Goal: Task Accomplishment & Management: Manage account settings

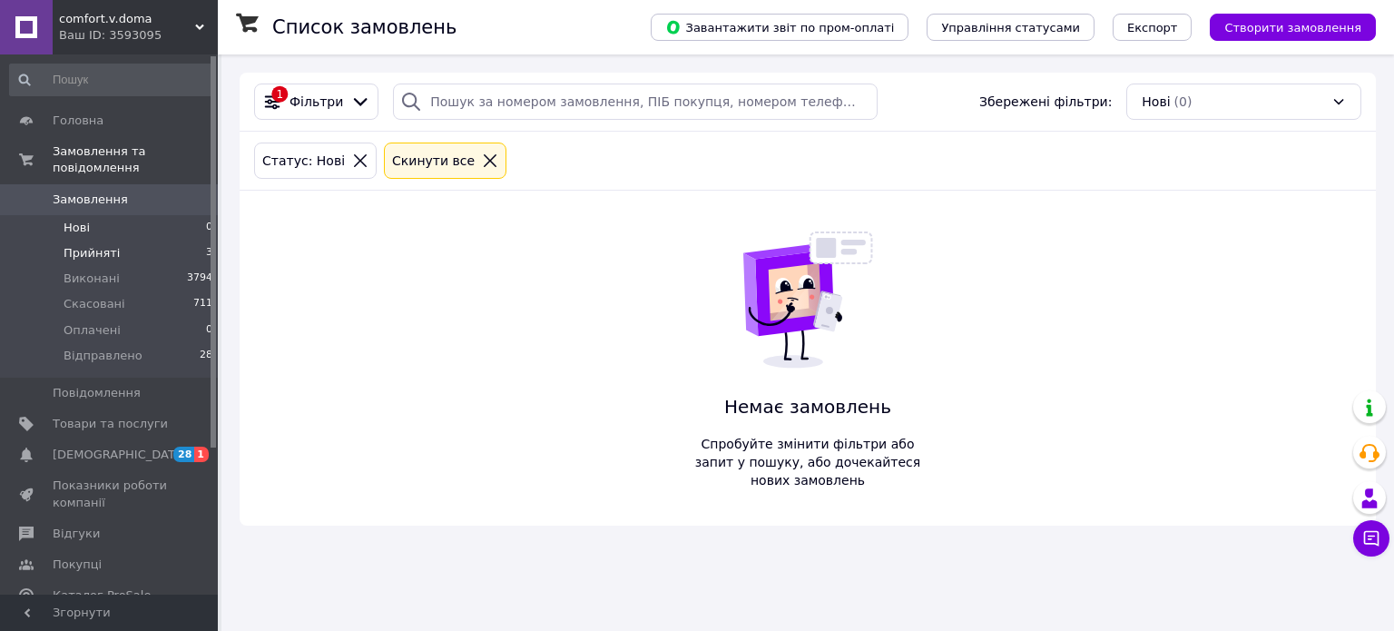
click at [84, 245] on span "Прийняті" at bounding box center [92, 253] width 56 height 16
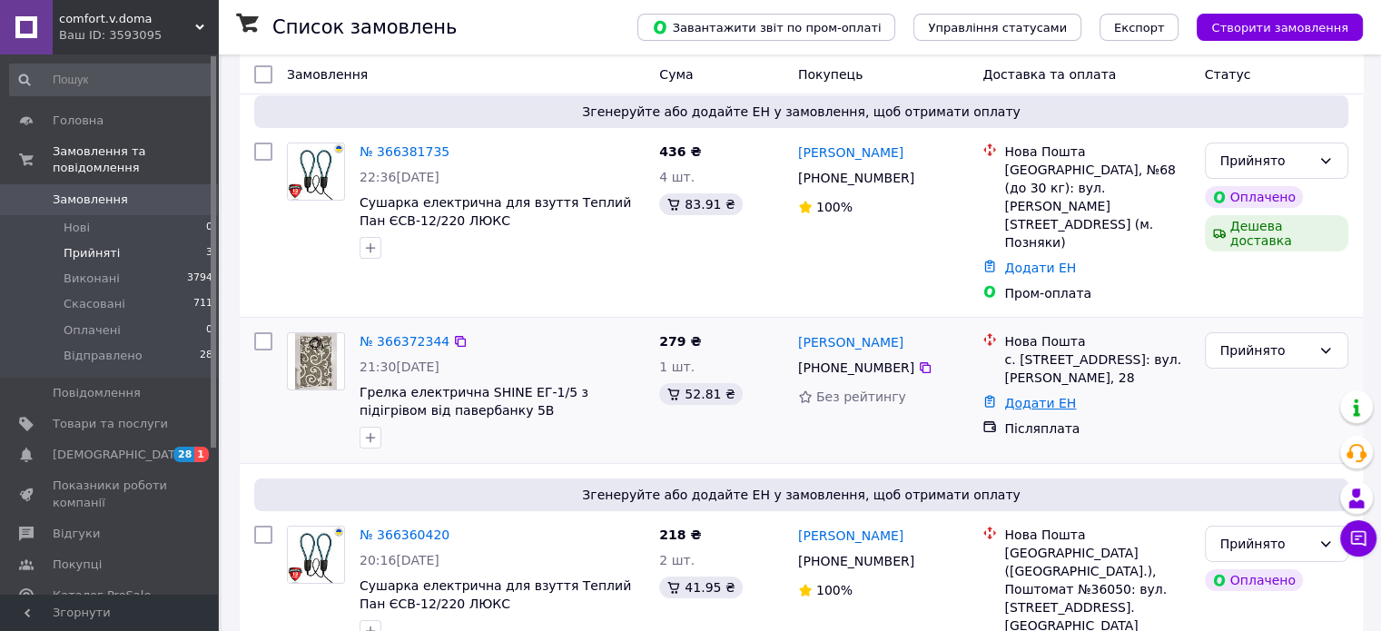
scroll to position [164, 0]
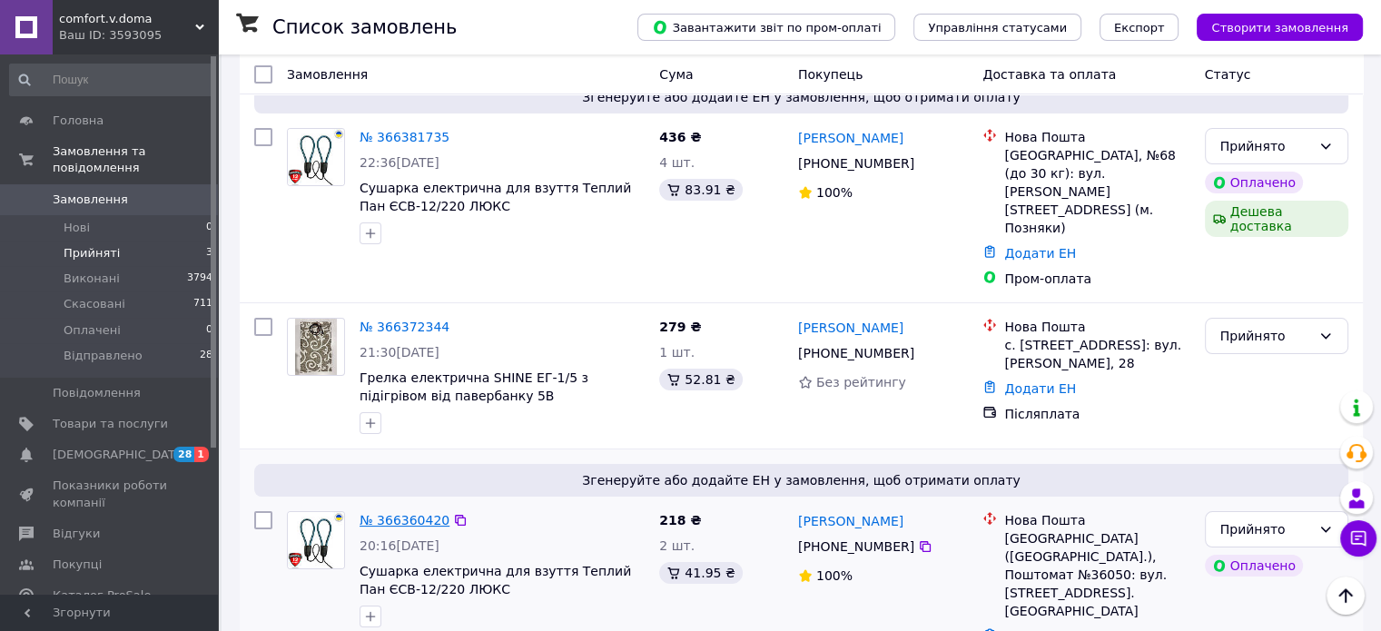
click at [412, 513] on link "№ 366360420" at bounding box center [404, 520] width 90 height 15
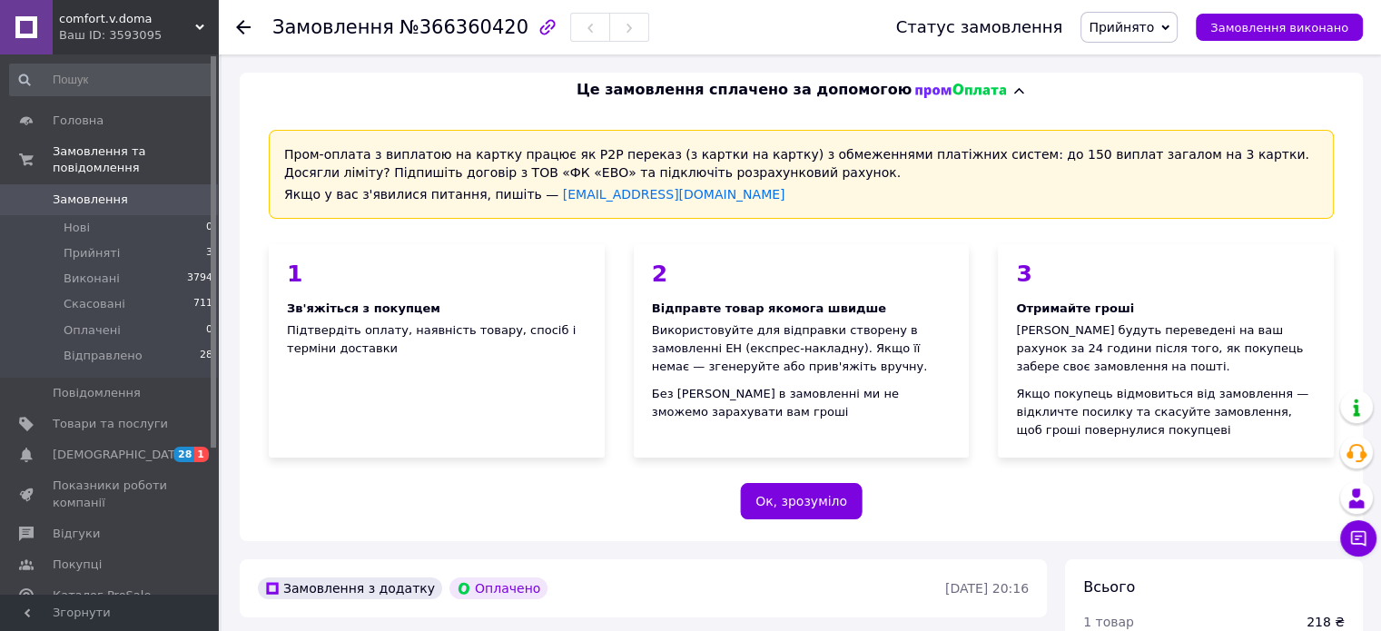
click at [1176, 17] on span "Прийнято" at bounding box center [1128, 27] width 97 height 31
click at [1165, 133] on li "Відправлено" at bounding box center [1129, 145] width 97 height 27
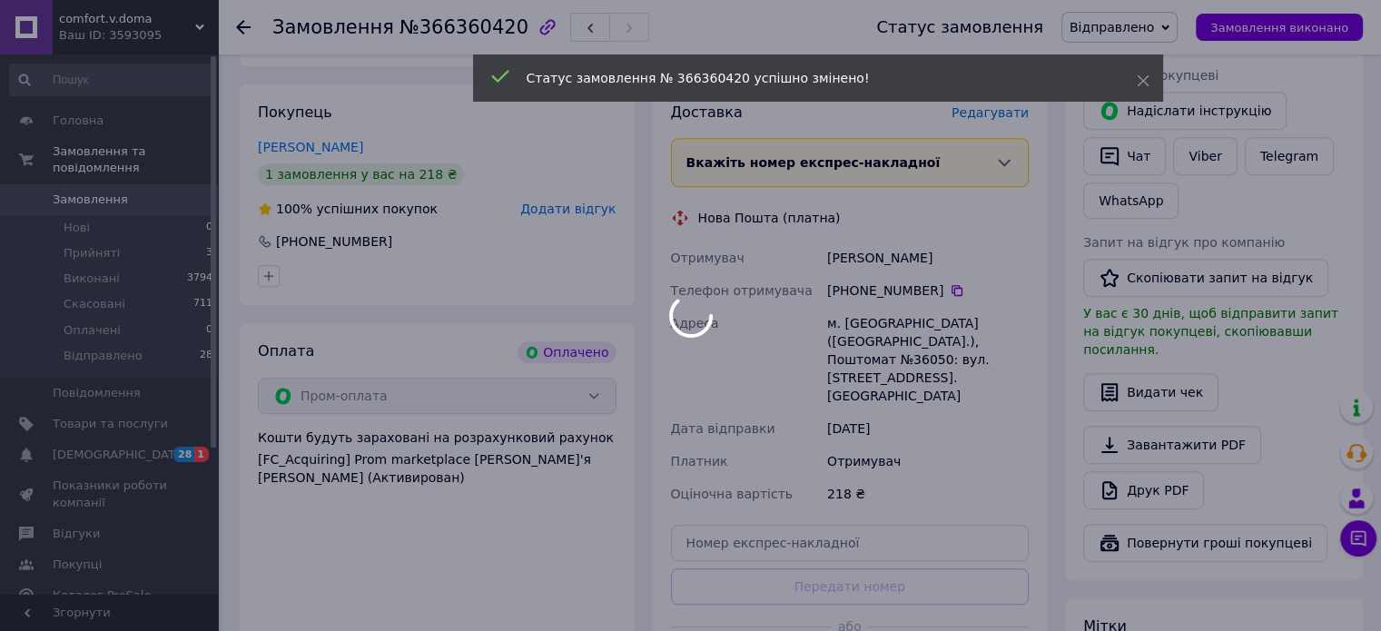
scroll to position [817, 0]
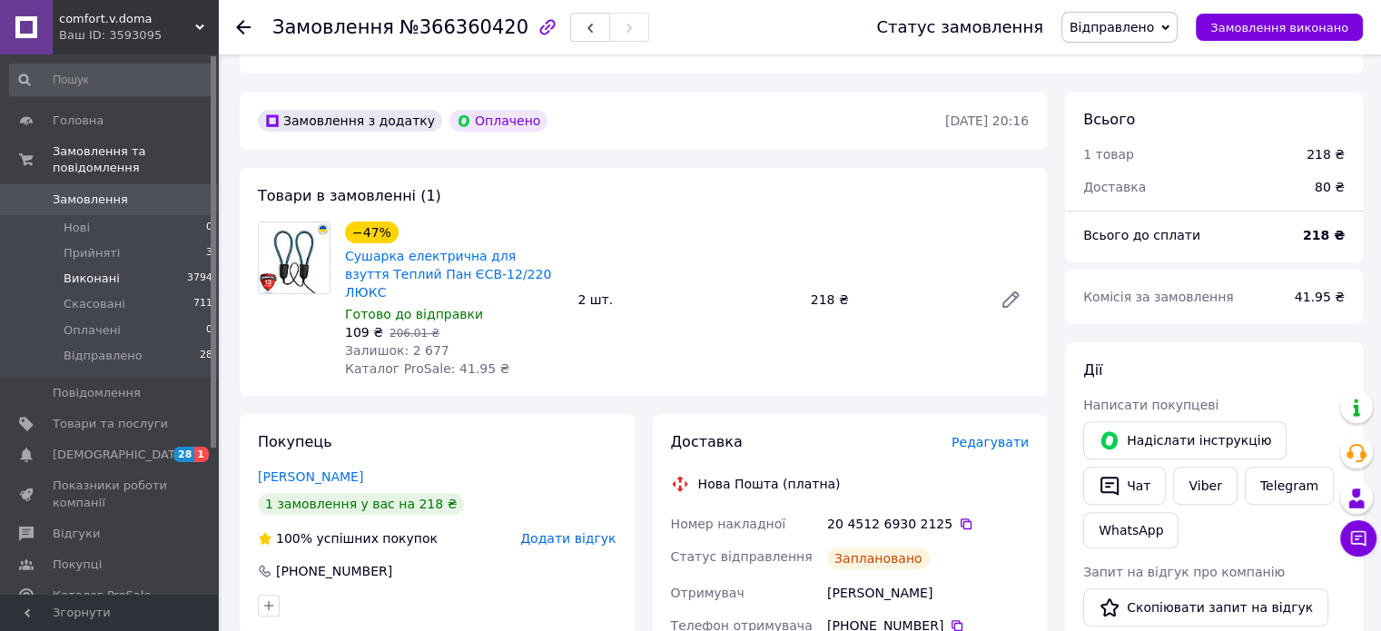
scroll to position [454, 0]
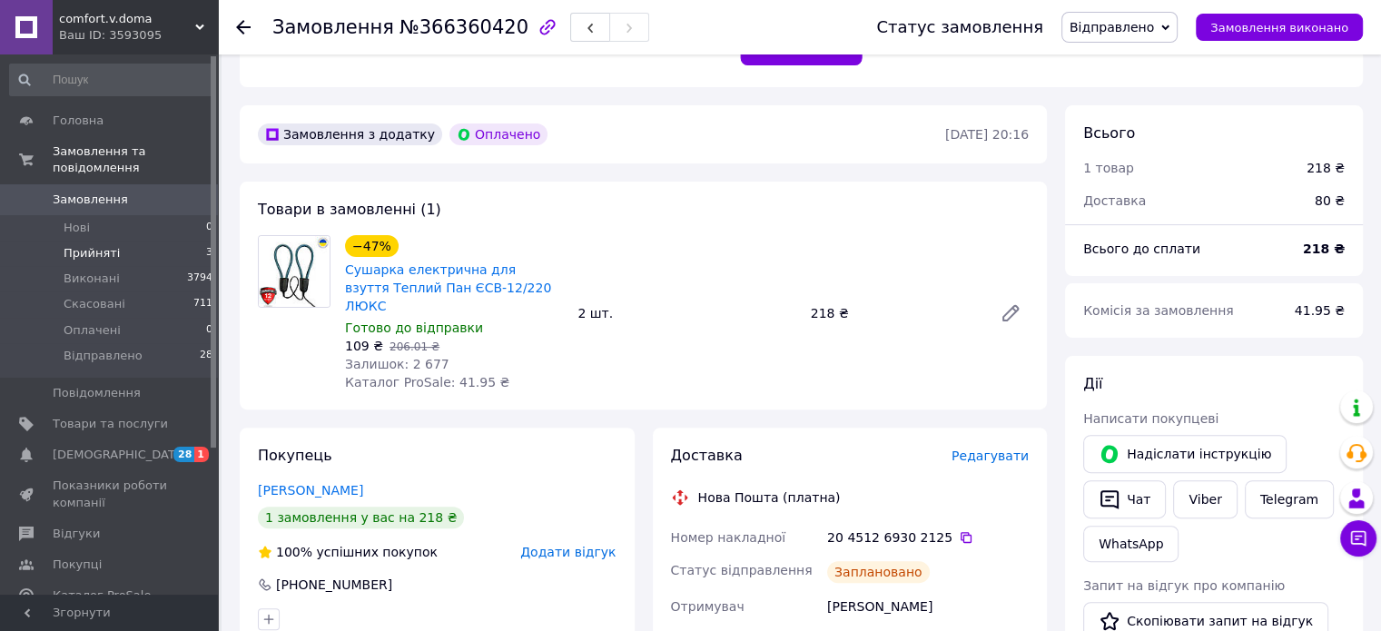
click at [103, 245] on span "Прийняті" at bounding box center [92, 253] width 56 height 16
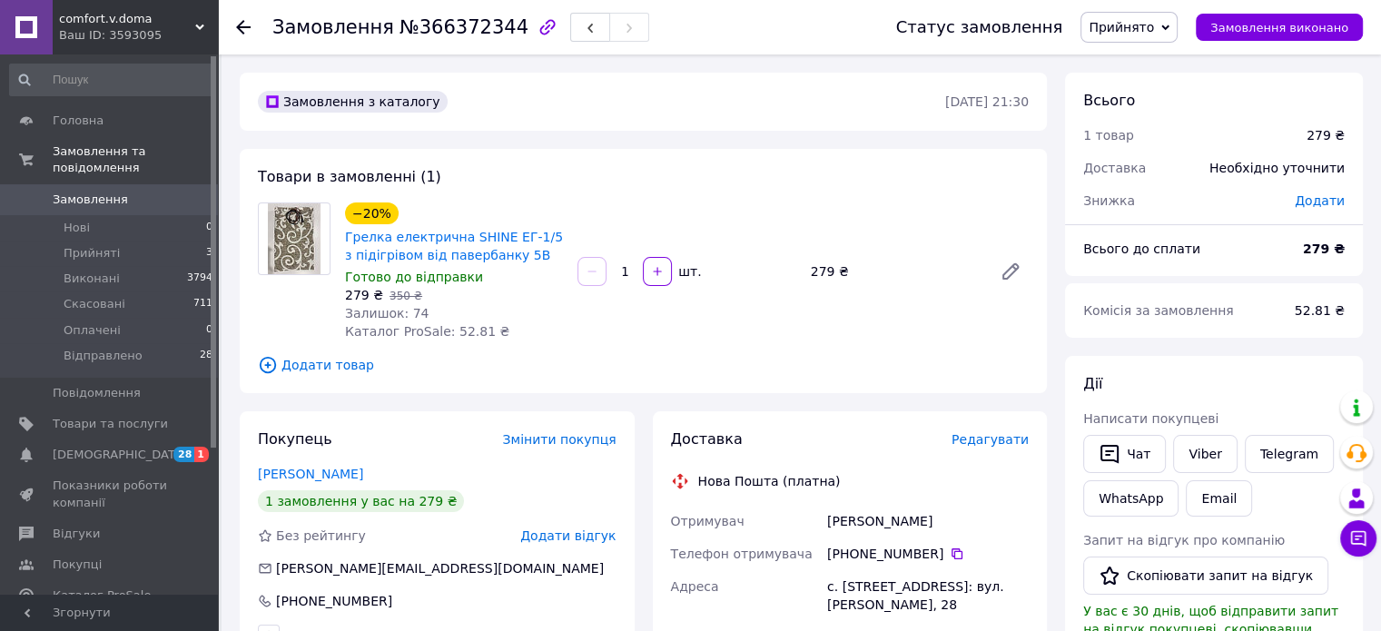
click at [1140, 13] on span "Прийнято" at bounding box center [1128, 27] width 97 height 31
click at [1161, 136] on li "Відправлено" at bounding box center [1129, 145] width 97 height 27
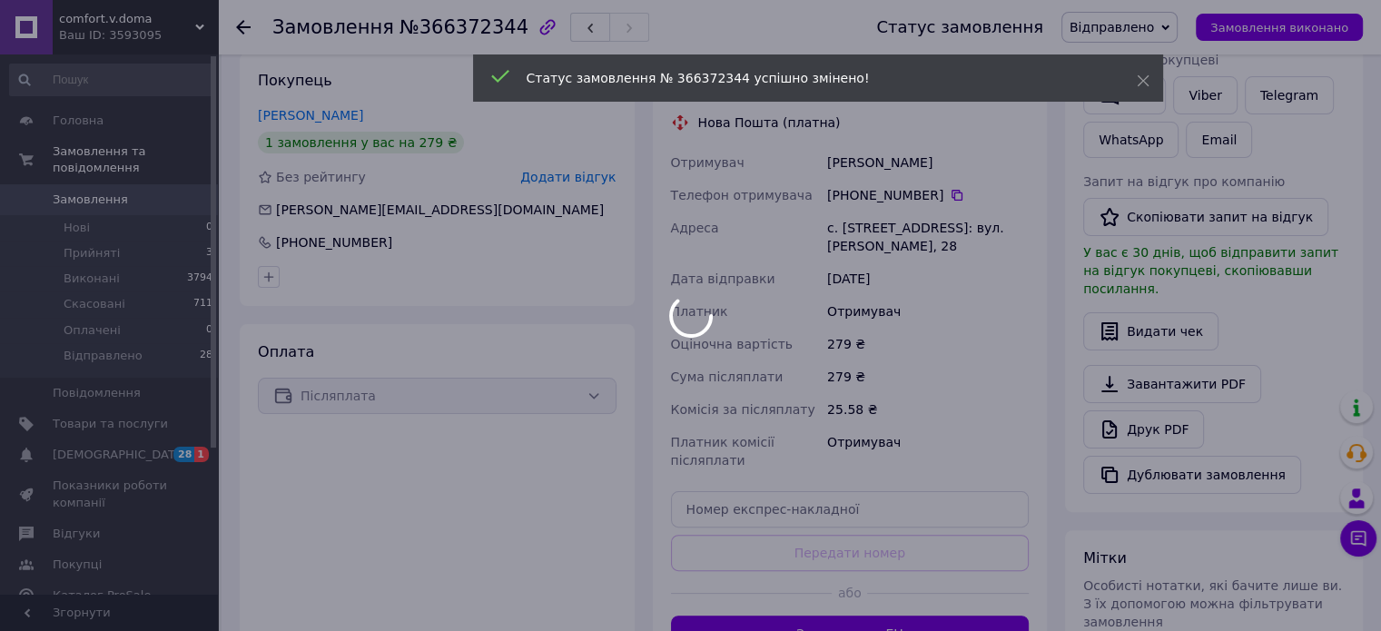
scroll to position [363, 0]
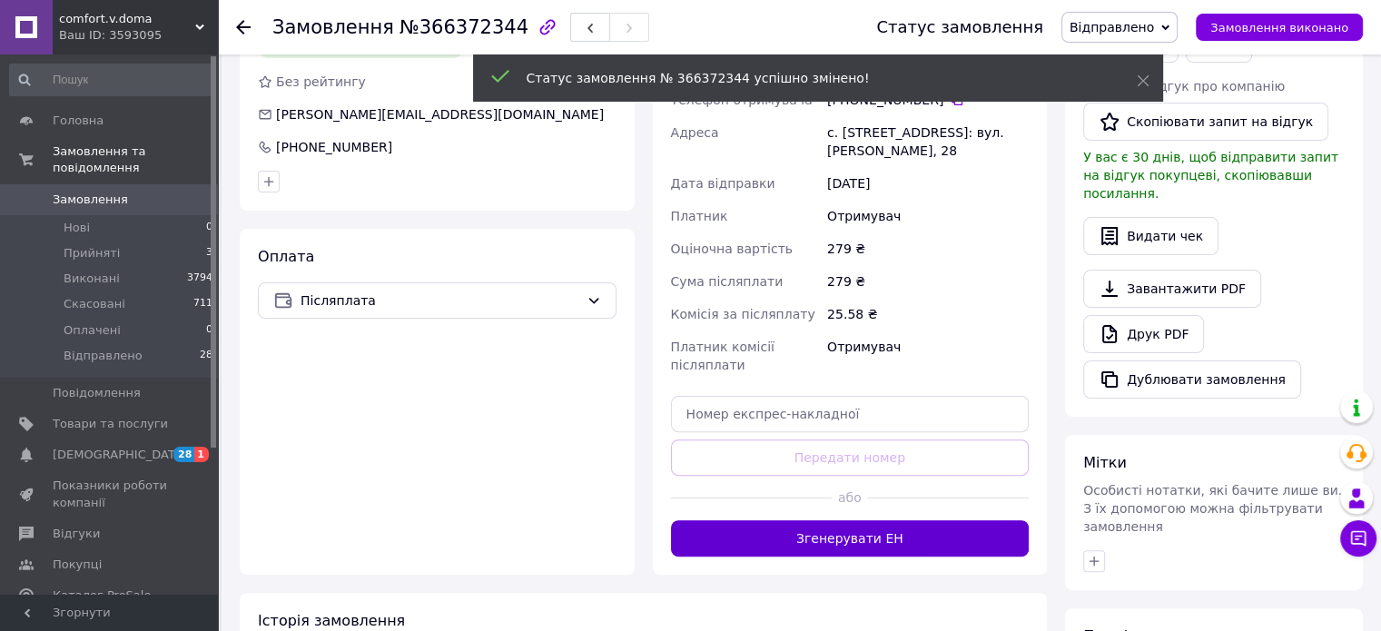
click at [900, 547] on button "Згенерувати ЕН" at bounding box center [850, 538] width 359 height 36
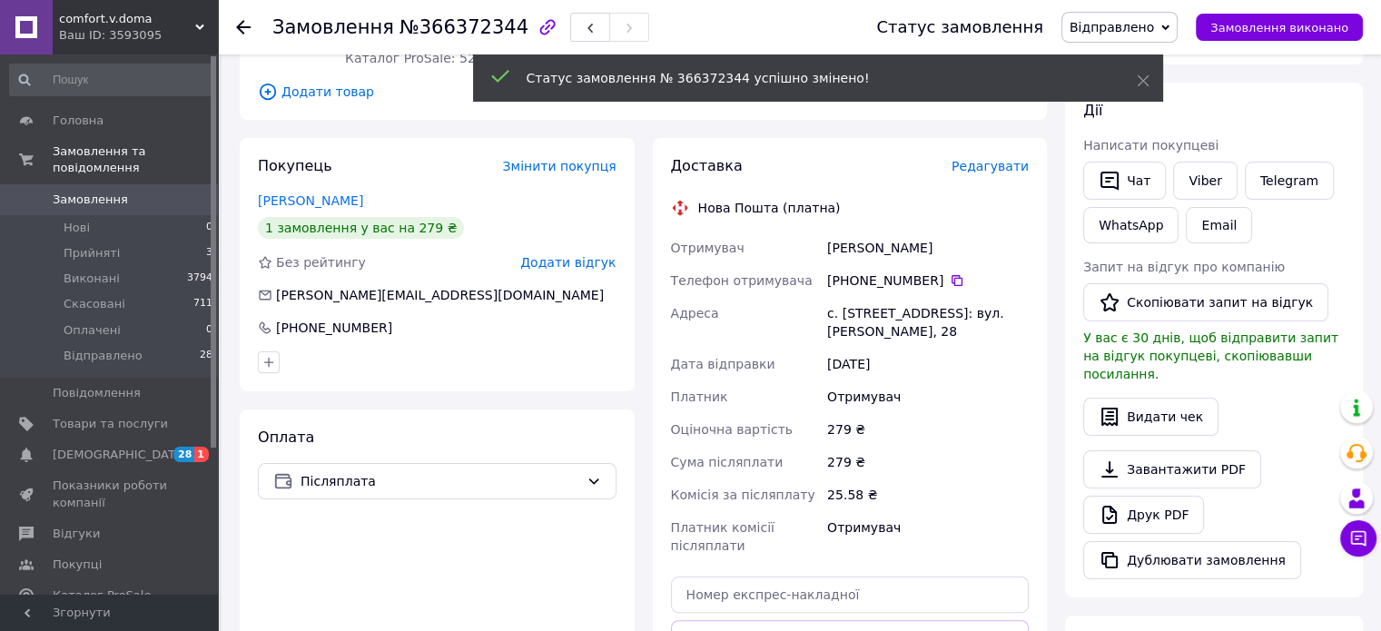
scroll to position [272, 0]
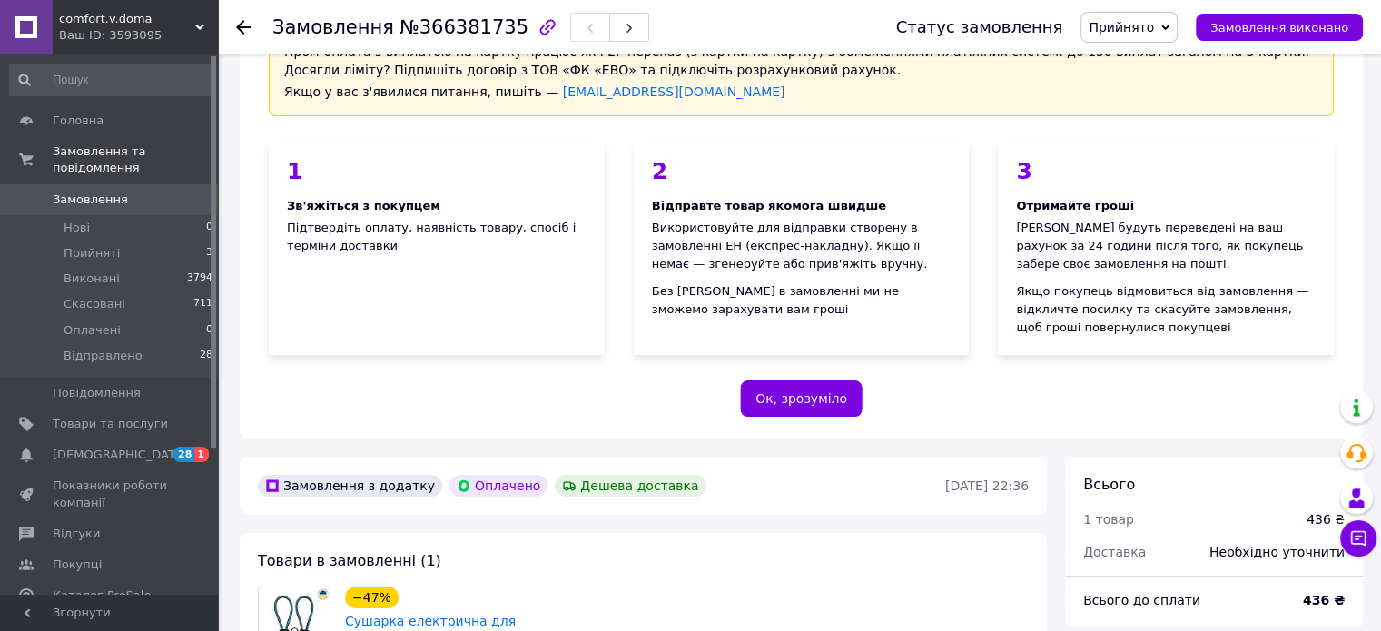
scroll to position [272, 0]
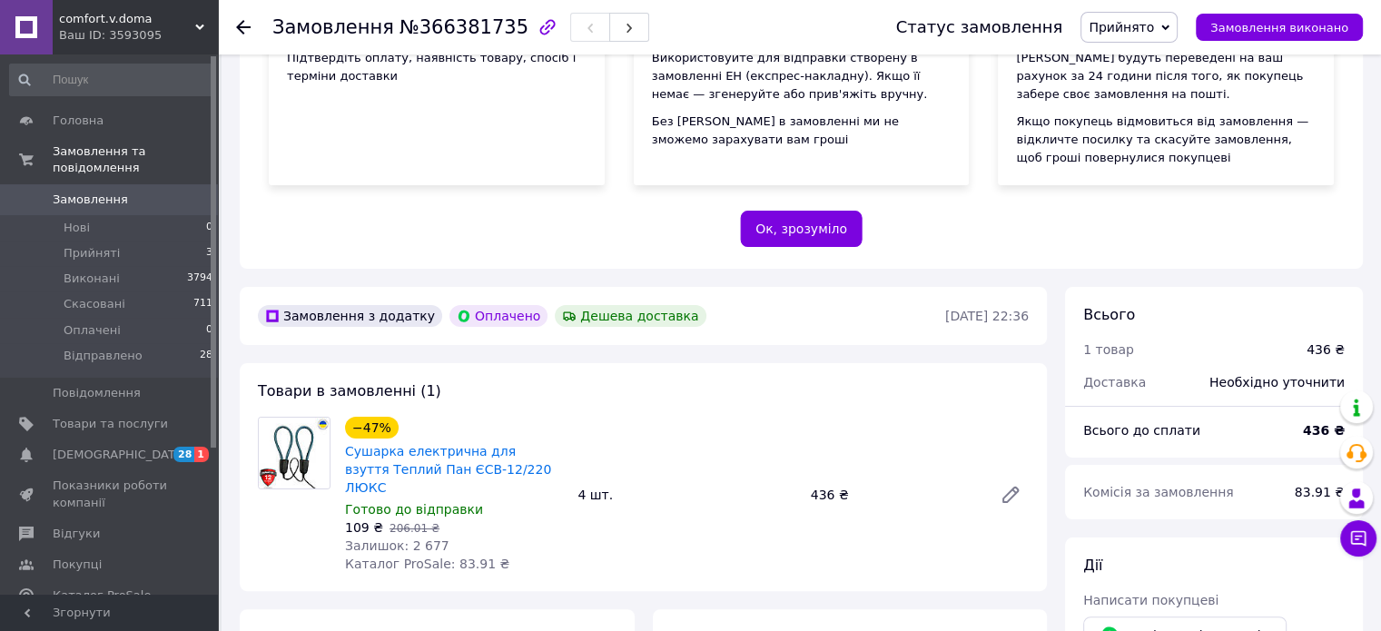
click at [1118, 32] on span "Прийнято" at bounding box center [1120, 27] width 65 height 15
click at [1153, 137] on li "Відправлено" at bounding box center [1129, 145] width 97 height 27
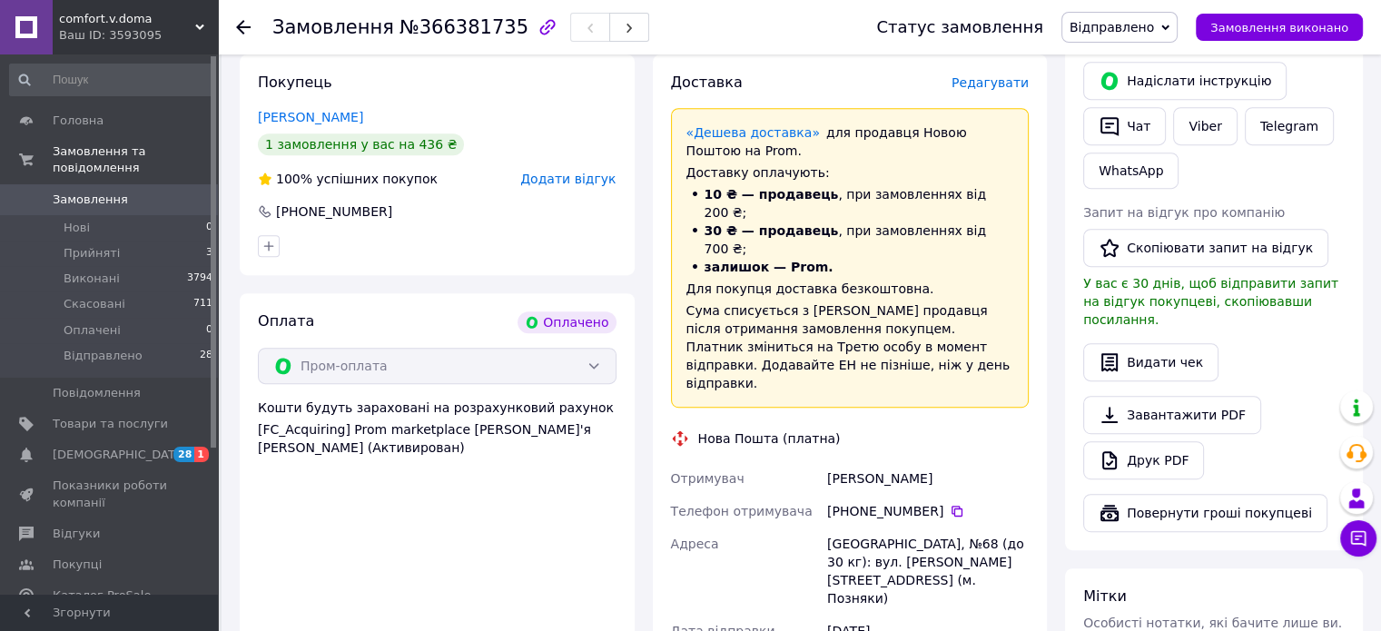
scroll to position [998, 0]
